Goal: Task Accomplishment & Management: Complete application form

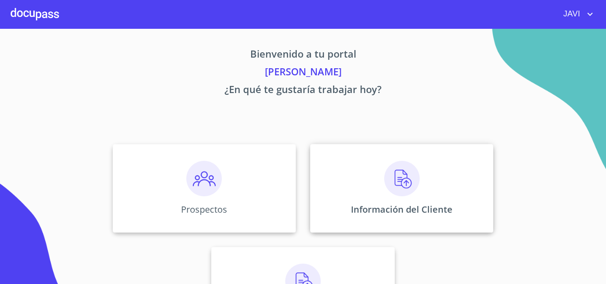
click at [398, 183] on img at bounding box center [402, 179] width 36 height 36
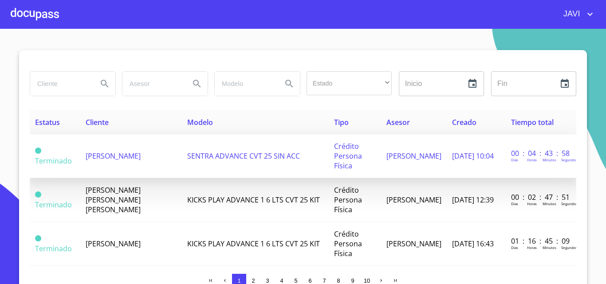
click at [218, 158] on span "SENTRA ADVANCE CVT 25 SIN ACC" at bounding box center [243, 156] width 113 height 10
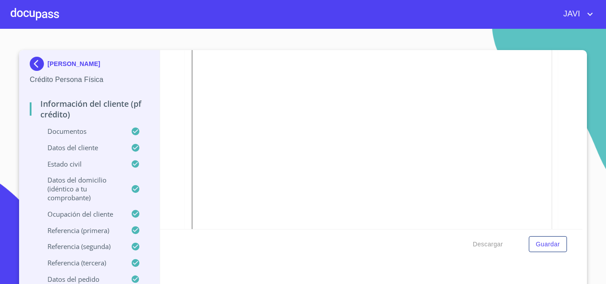
scroll to position [577, 0]
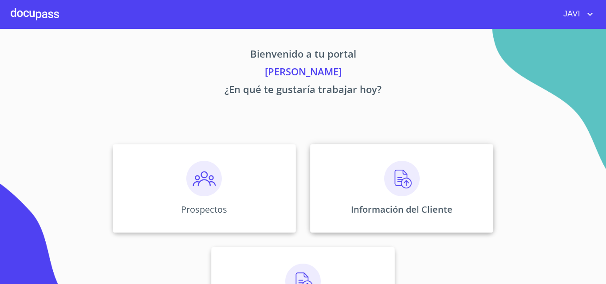
click at [400, 183] on img at bounding box center [402, 179] width 36 height 36
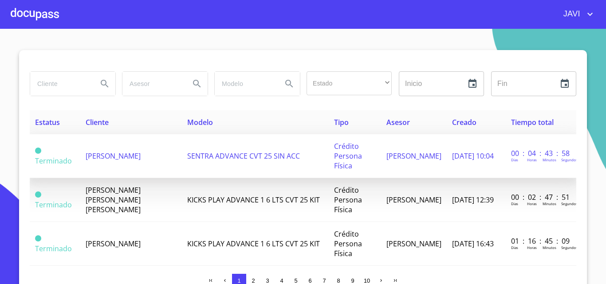
click at [219, 156] on span "SENTRA ADVANCE CVT 25 SIN ACC" at bounding box center [243, 156] width 113 height 10
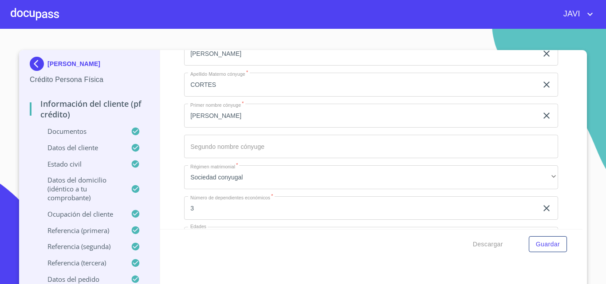
scroll to position [3151, 0]
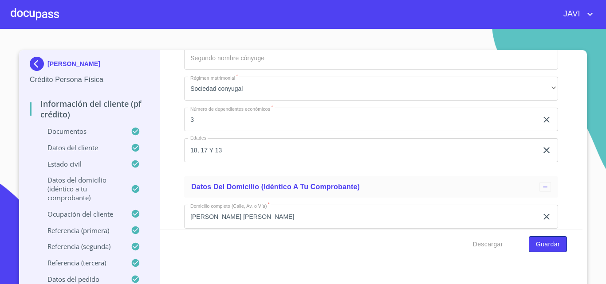
click at [548, 241] on span "Guardar" at bounding box center [548, 244] width 24 height 11
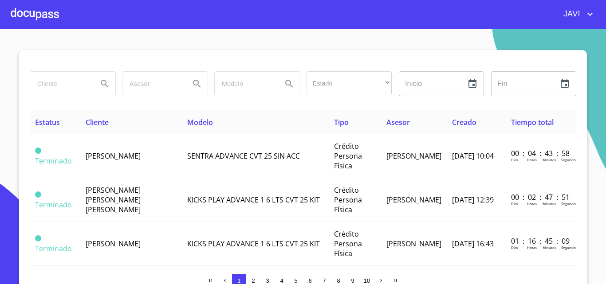
click at [49, 83] on input "search" at bounding box center [60, 84] width 60 height 24
click at [36, 17] on div at bounding box center [35, 14] width 48 height 28
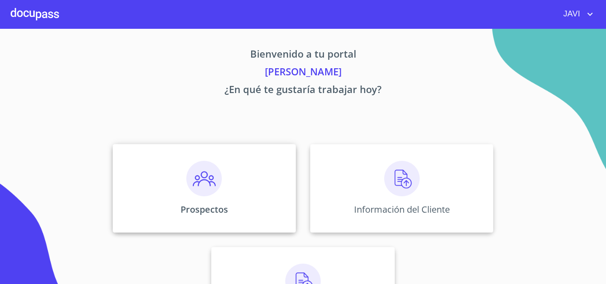
click at [198, 186] on img at bounding box center [204, 179] width 36 height 36
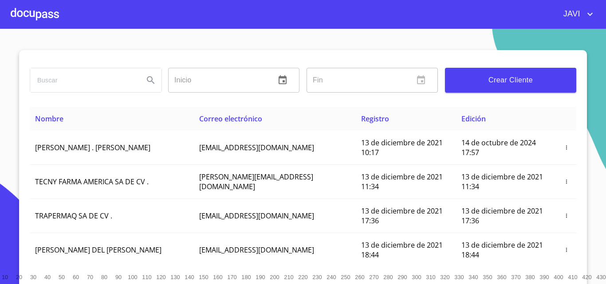
click at [65, 82] on input "search" at bounding box center [83, 80] width 107 height 24
type input "[PERSON_NAME]"
click at [146, 79] on icon "Search" at bounding box center [151, 80] width 11 height 11
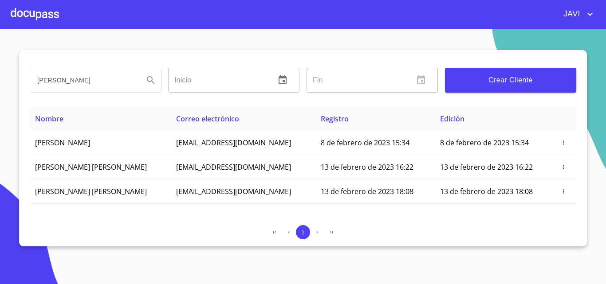
click at [37, 13] on div at bounding box center [35, 14] width 48 height 28
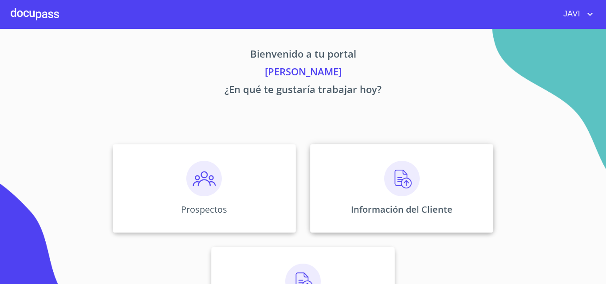
click at [401, 175] on img at bounding box center [402, 179] width 36 height 36
